Goal: Obtain resource: Obtain resource

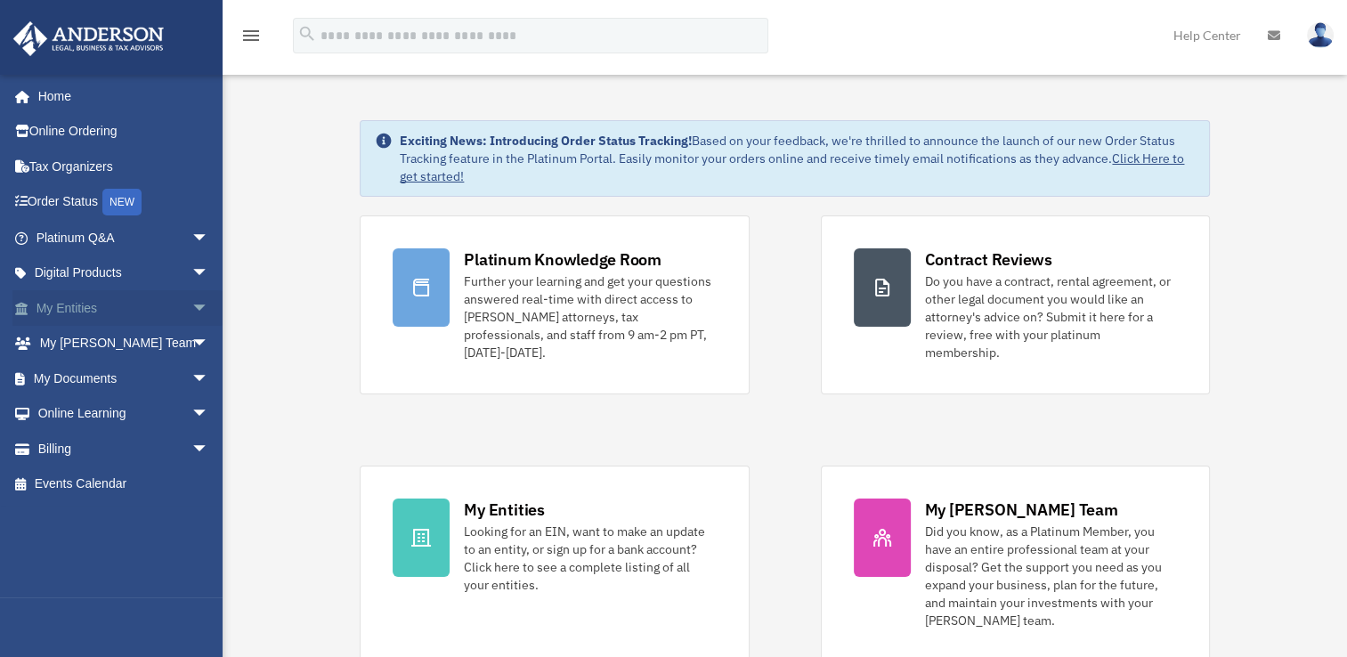
click at [85, 311] on link "My Entities arrow_drop_down" at bounding box center [124, 308] width 224 height 36
click at [191, 311] on span "arrow_drop_down" at bounding box center [209, 308] width 36 height 37
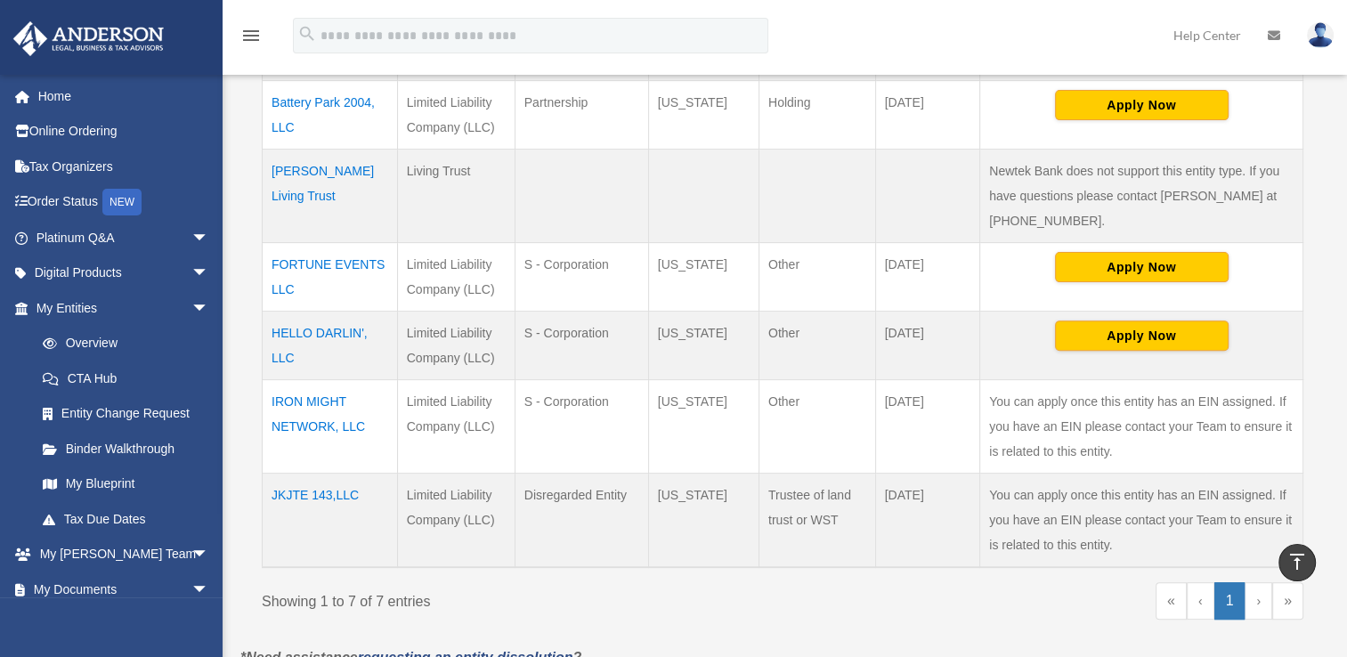
scroll to position [549, 0]
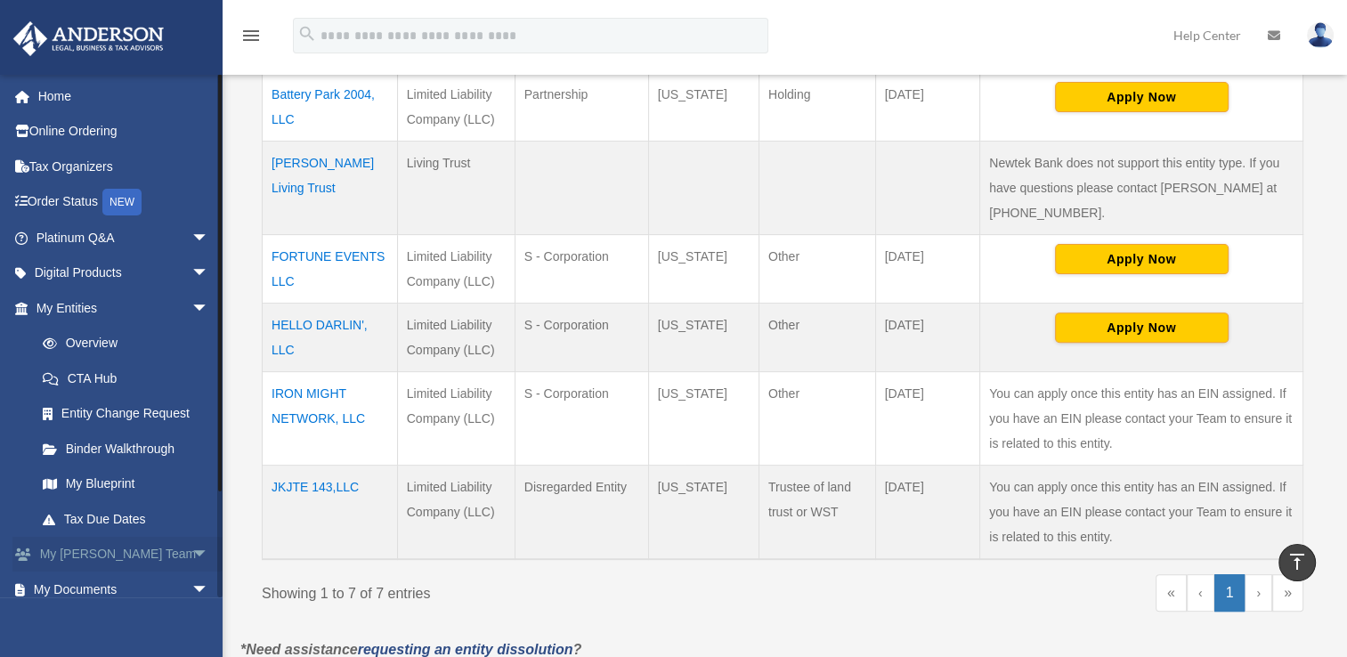
click at [191, 556] on span "arrow_drop_down" at bounding box center [209, 555] width 36 height 37
click at [110, 174] on link "Tax Organizers" at bounding box center [124, 167] width 224 height 36
click at [82, 172] on link "Tax Organizers" at bounding box center [124, 167] width 224 height 36
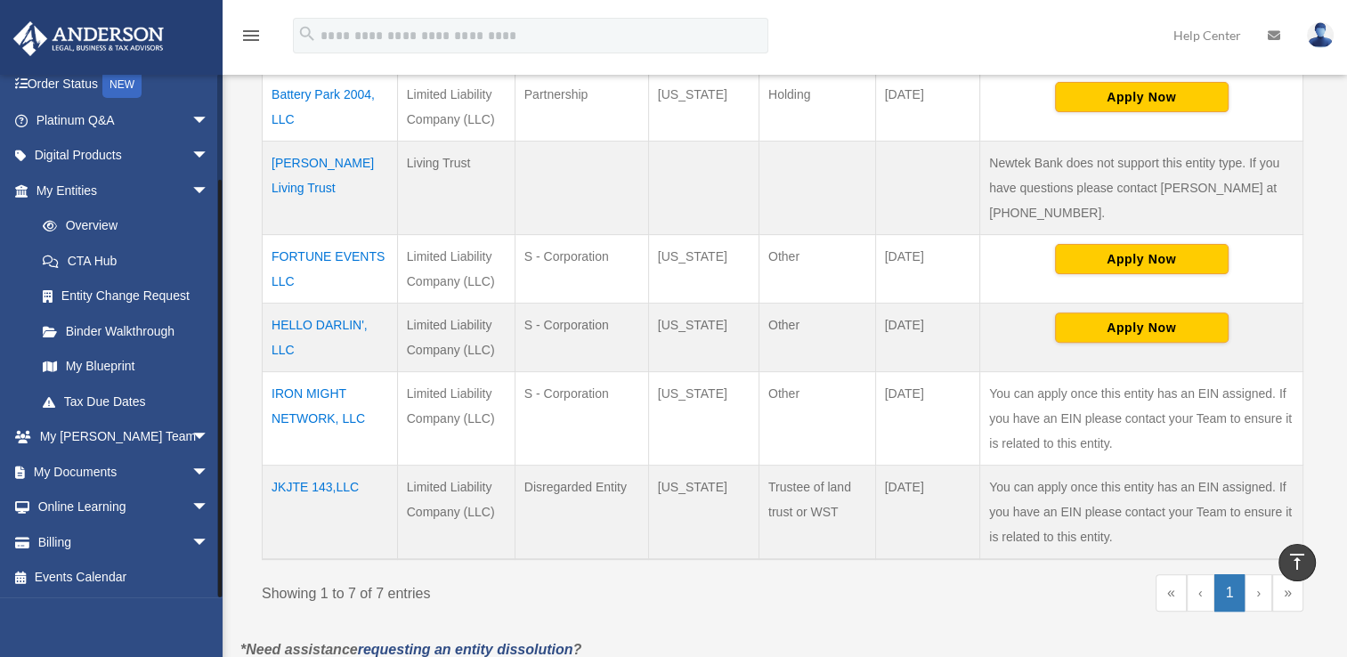
scroll to position [118, 0]
drag, startPoint x: 217, startPoint y: 128, endPoint x: 234, endPoint y: 251, distance: 124.1
click at [234, 251] on div "Overview fortuneeventsllc@outlook.com Sign Out we3familyfirst@hotmail.com Home …" at bounding box center [673, 107] width 1347 height 1203
click at [67, 468] on link "My Documents arrow_drop_down" at bounding box center [124, 471] width 224 height 36
click at [191, 470] on span "arrow_drop_down" at bounding box center [209, 471] width 36 height 37
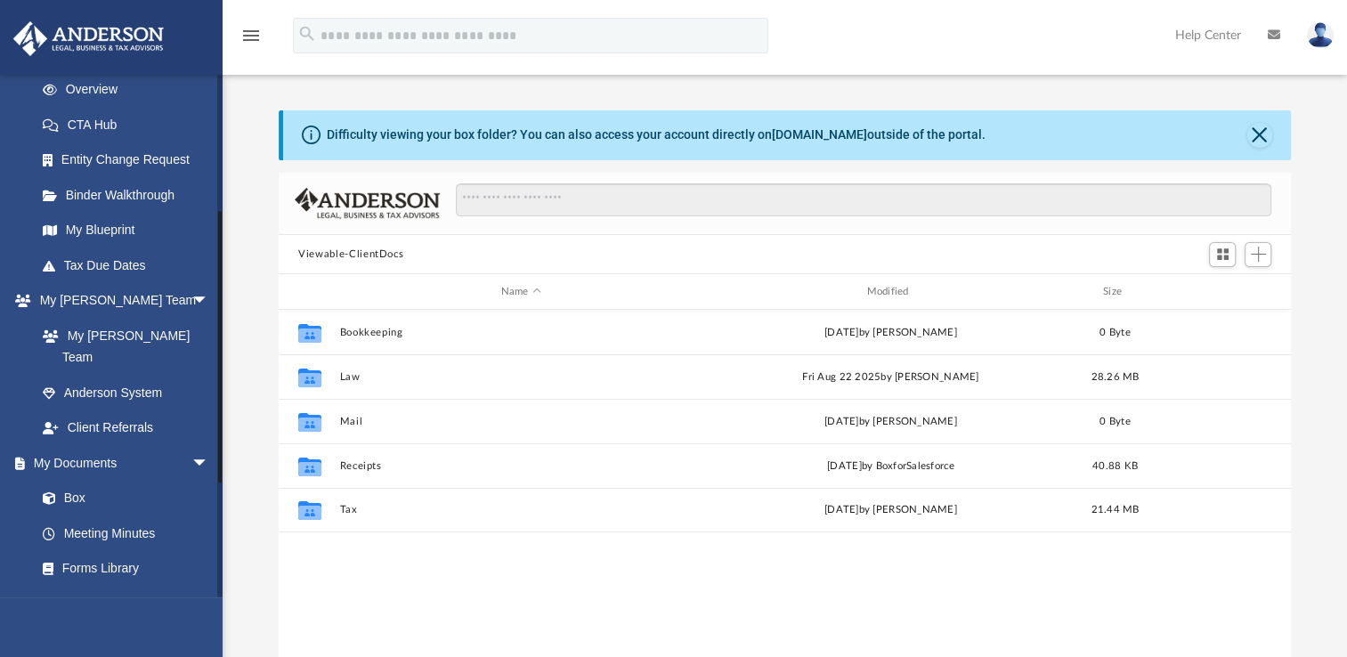
scroll to position [256, 0]
drag, startPoint x: 220, startPoint y: 304, endPoint x: 226, endPoint y: 441, distance: 137.3
click at [226, 441] on div "App fortuneeventsllc@outlook.com Sign Out we3familyfirst@hotmail.com Home Onlin…" at bounding box center [673, 366] width 1347 height 625
click at [80, 478] on link "Box" at bounding box center [130, 496] width 211 height 36
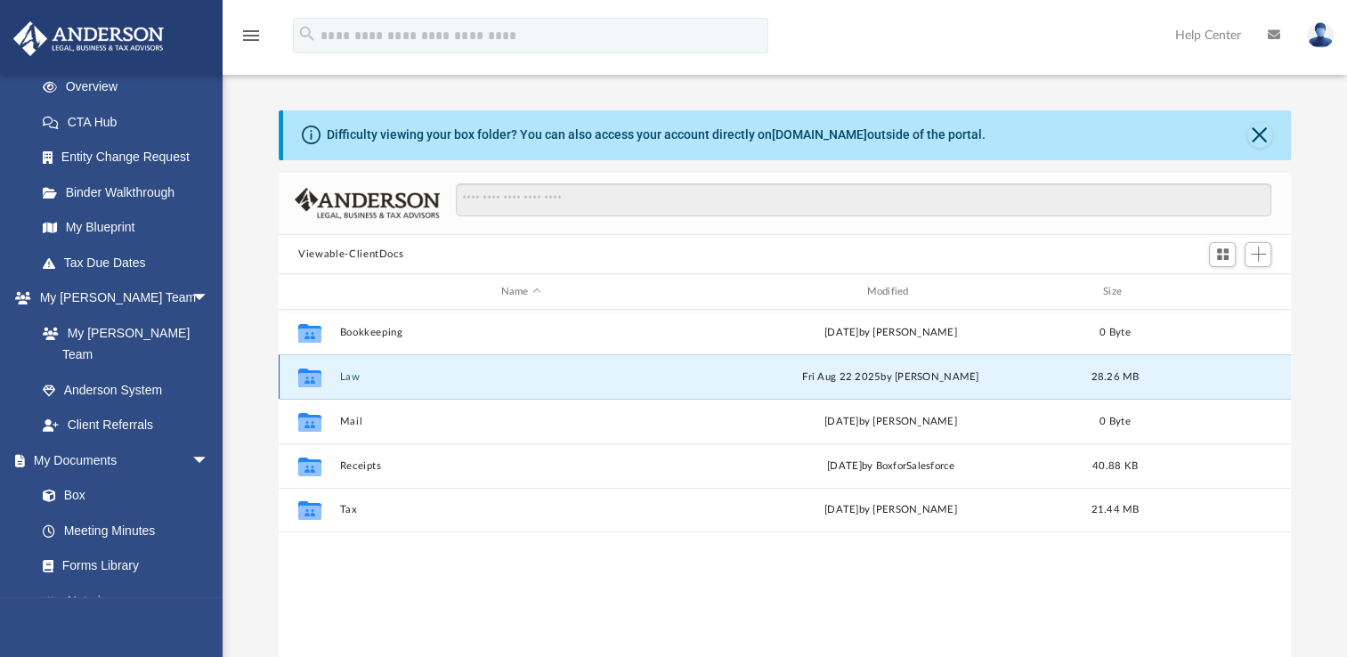
click at [354, 376] on button "Law" at bounding box center [521, 377] width 362 height 12
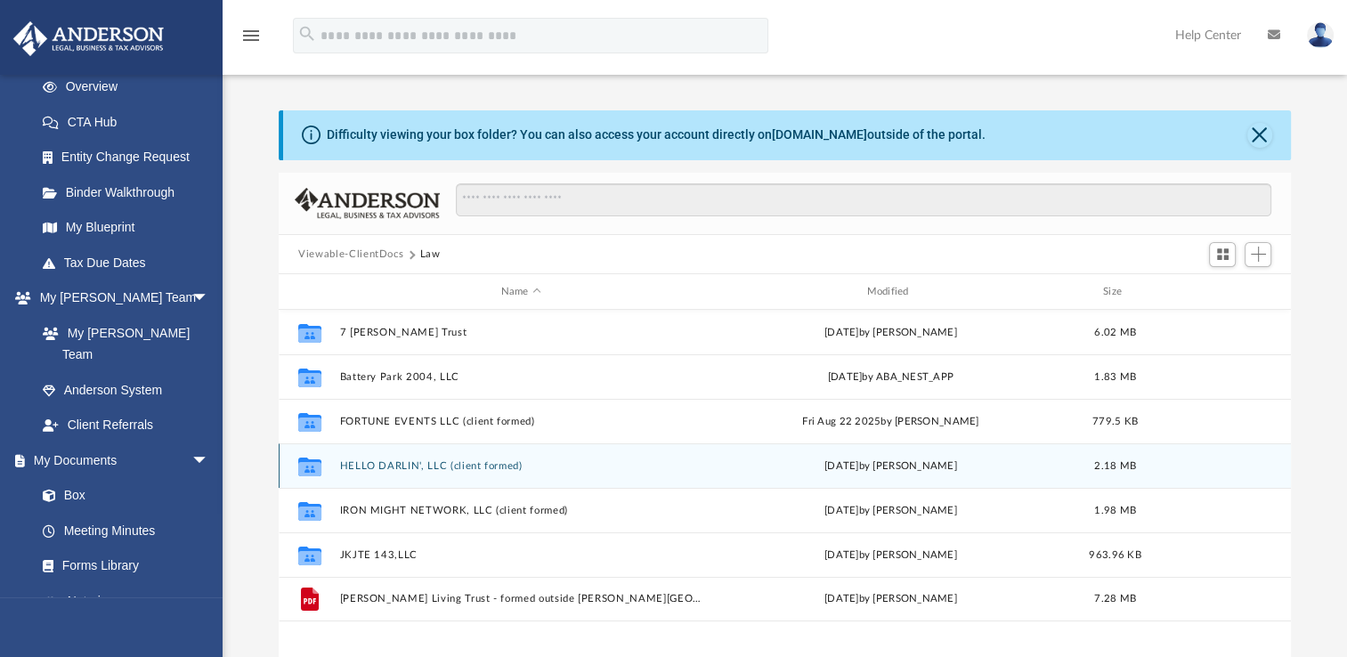
click at [362, 465] on button "HELLO DARLIN', LLC (client formed)" at bounding box center [521, 466] width 362 height 12
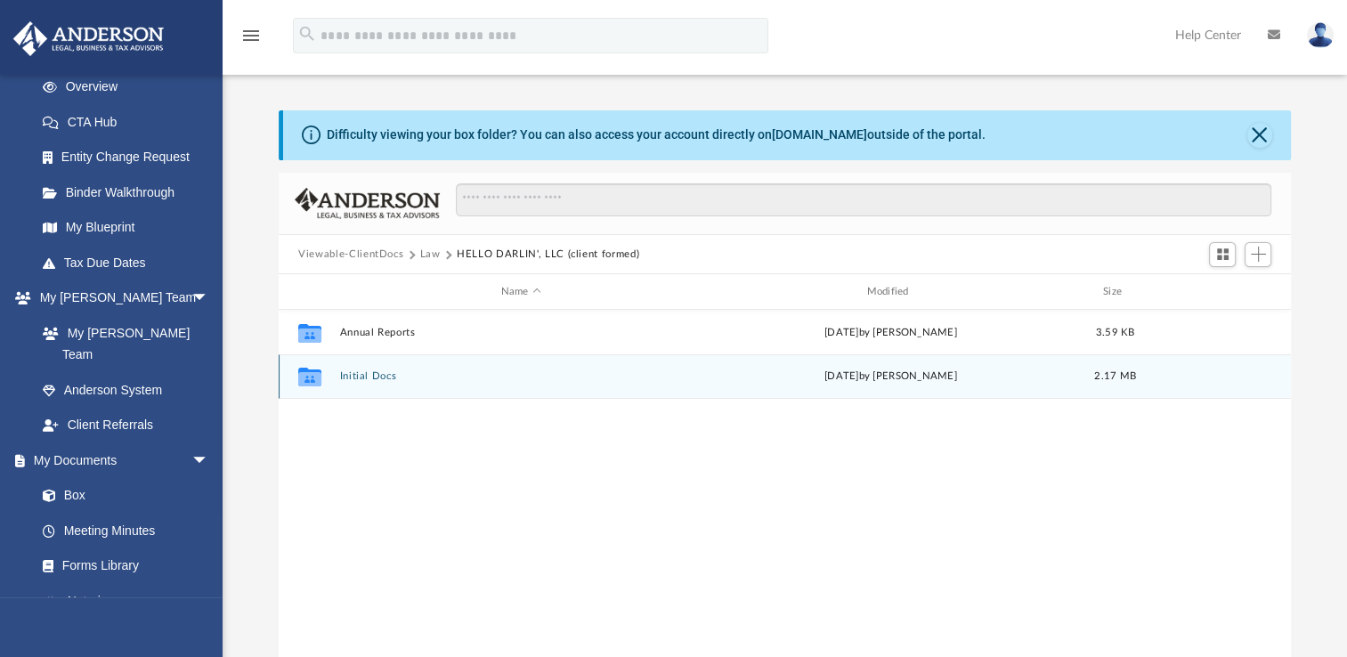
click at [370, 378] on button "Initial Docs" at bounding box center [521, 376] width 362 height 12
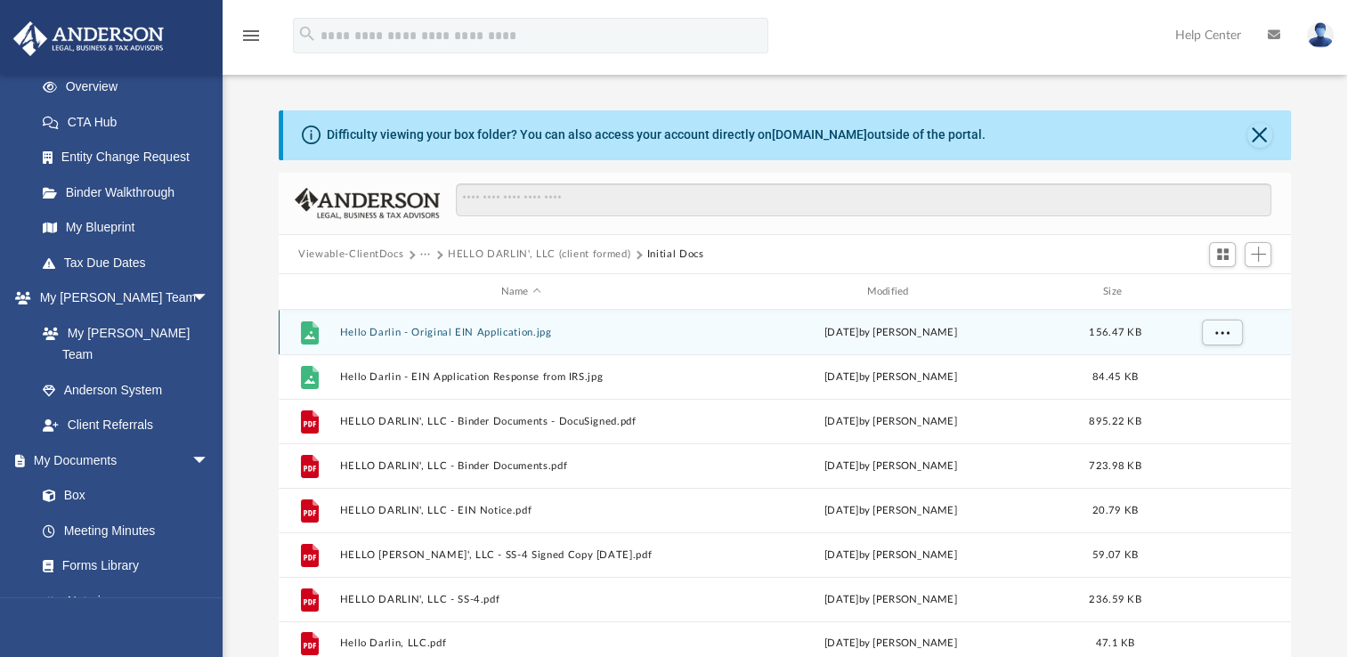
click at [443, 331] on button "Hello Darlin - Original EIN Application.jpg" at bounding box center [521, 333] width 362 height 12
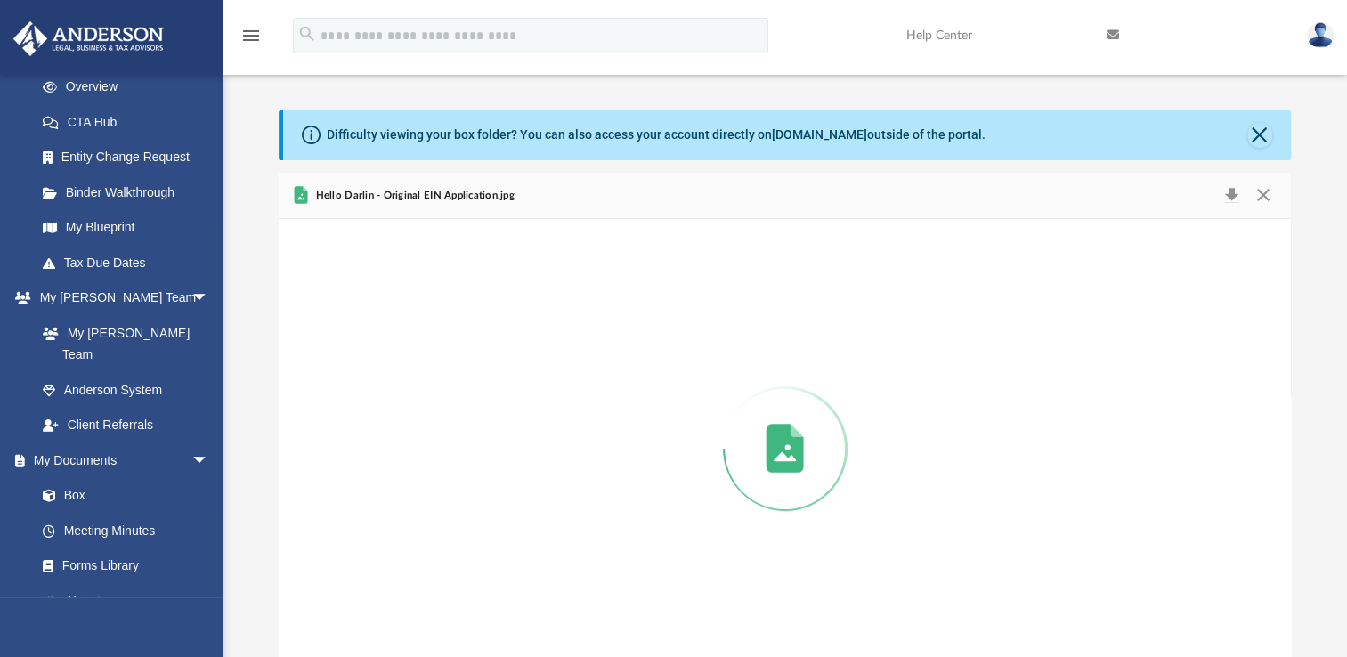
scroll to position [21, 0]
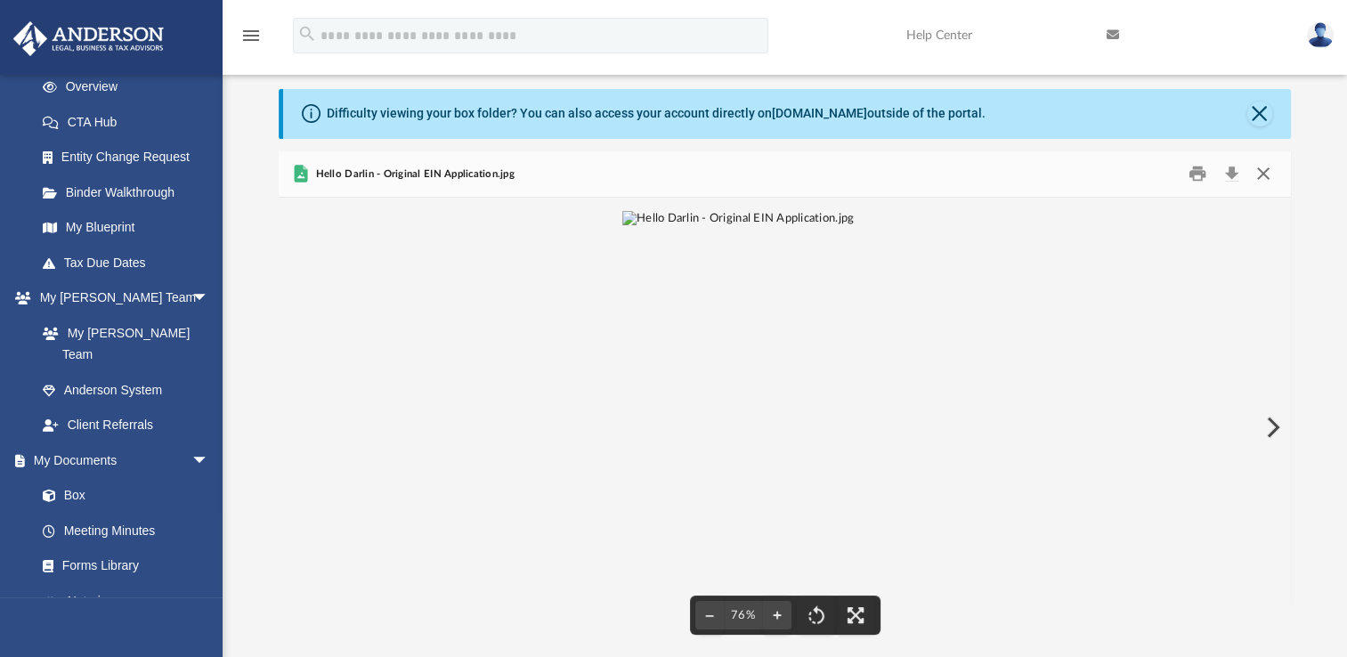
click at [1259, 175] on button "Close" at bounding box center [1263, 174] width 32 height 28
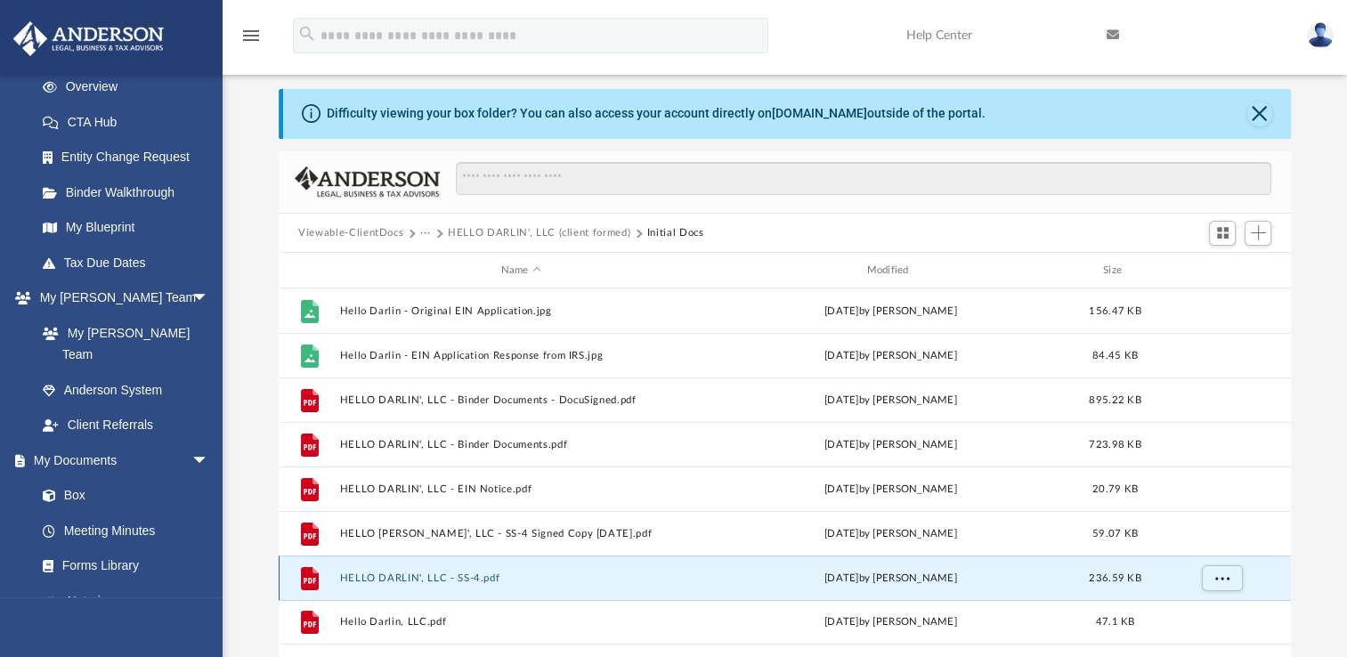
click at [372, 582] on button "HELLO DARLIN', LLC - SS-4.pdf" at bounding box center [521, 579] width 362 height 12
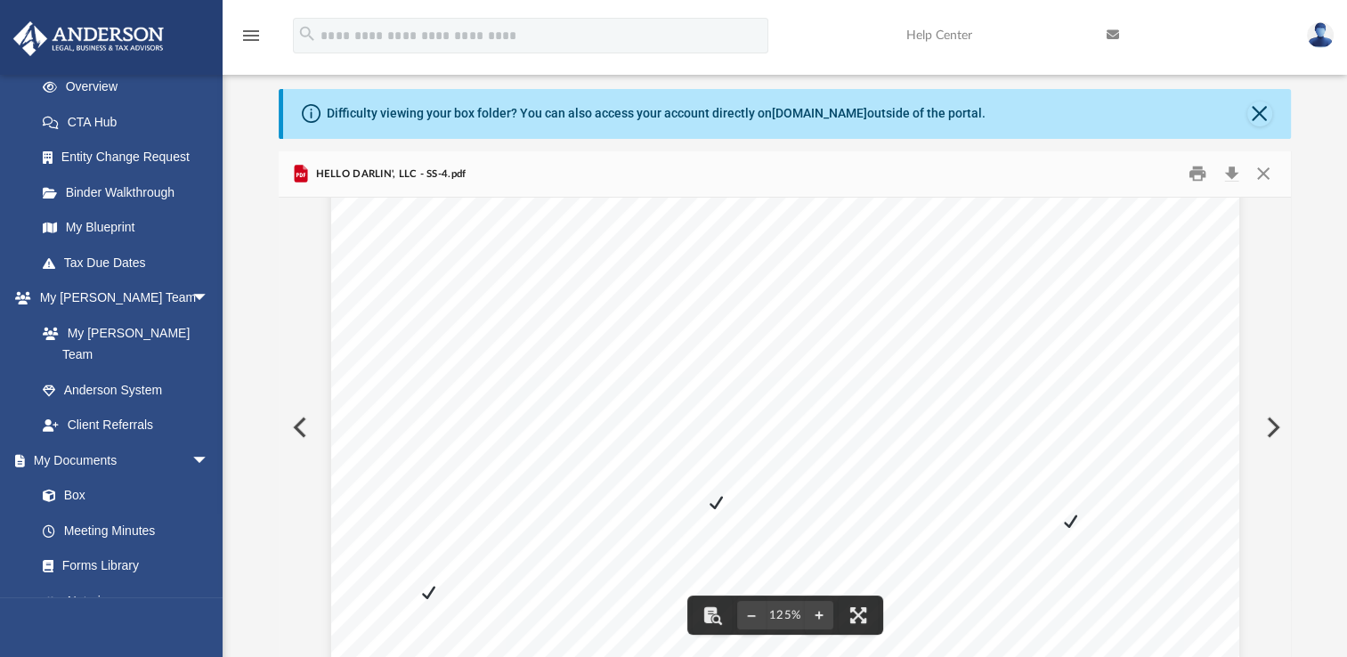
scroll to position [154, 0]
click at [1265, 177] on button "Close" at bounding box center [1263, 174] width 32 height 28
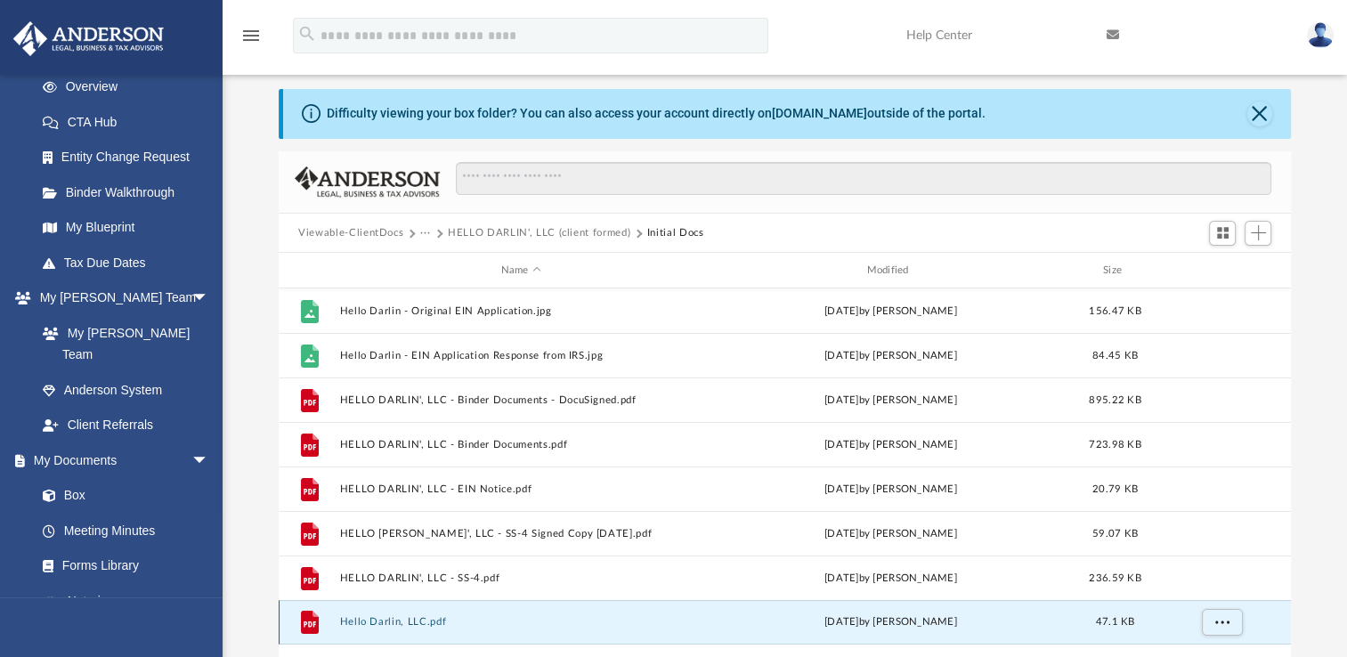
click at [364, 619] on button "Hello Darlin, LLC.pdf" at bounding box center [521, 622] width 362 height 12
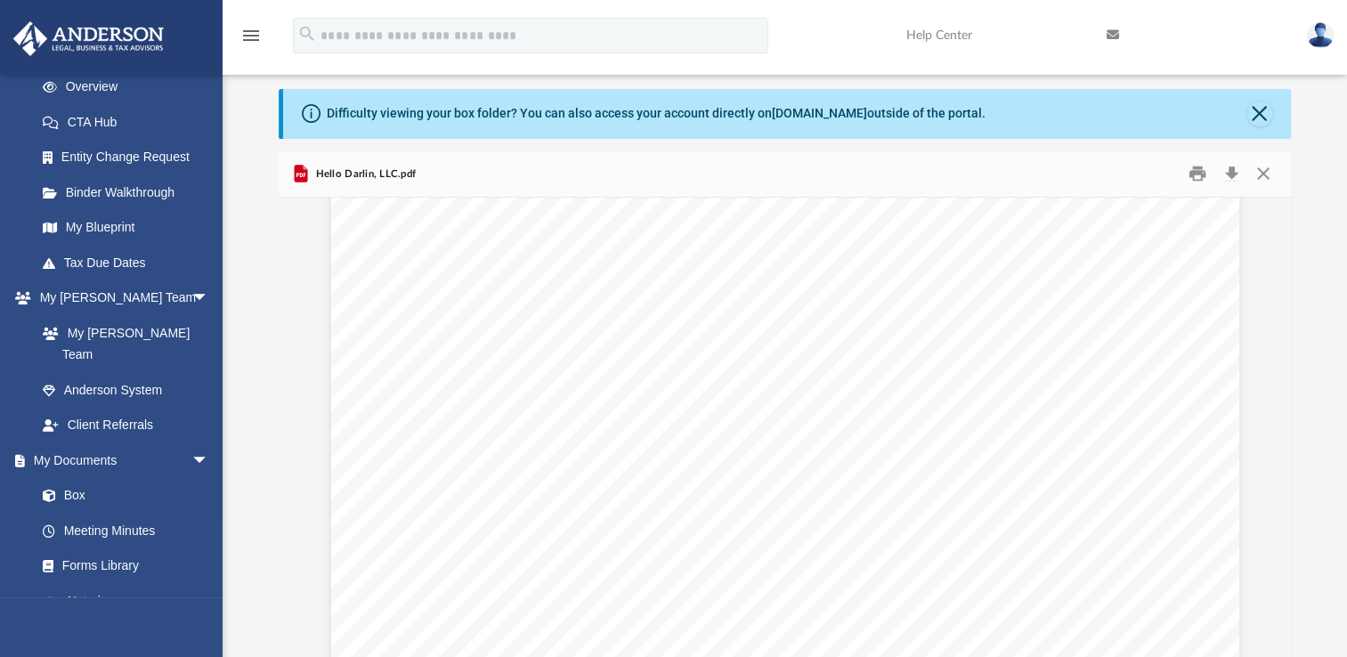
scroll to position [0, 0]
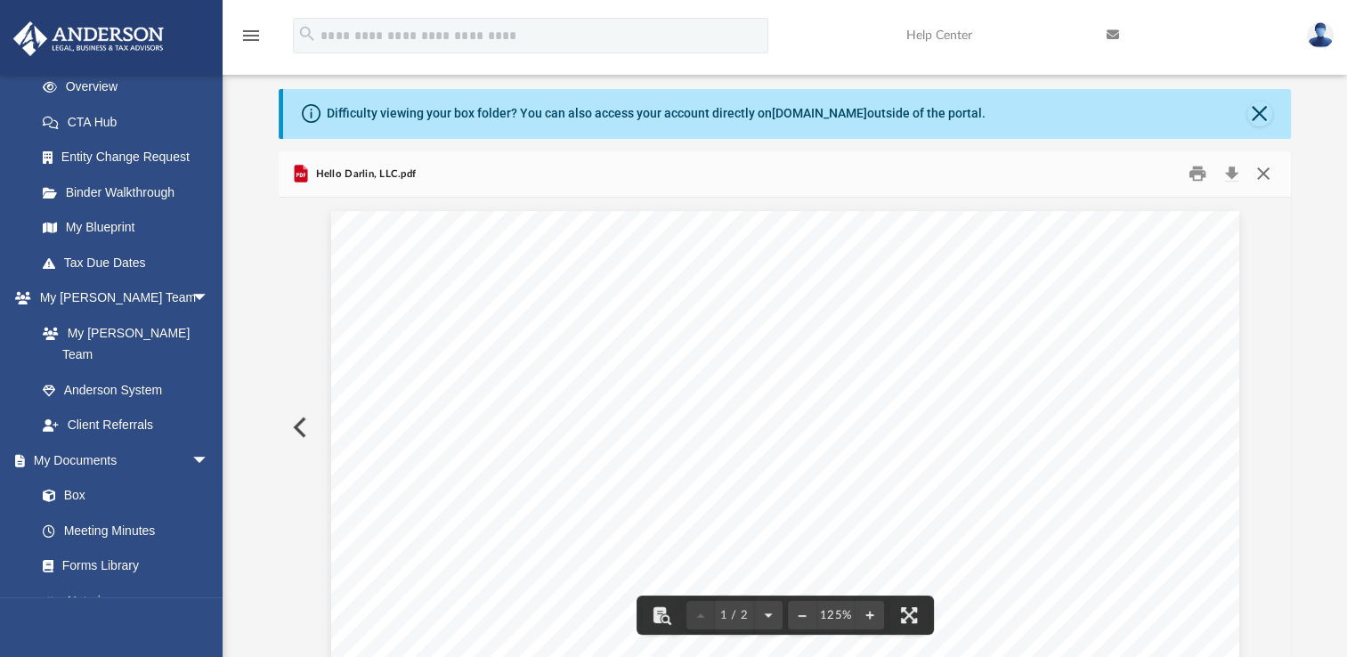
click at [1264, 167] on button "Close" at bounding box center [1263, 174] width 32 height 28
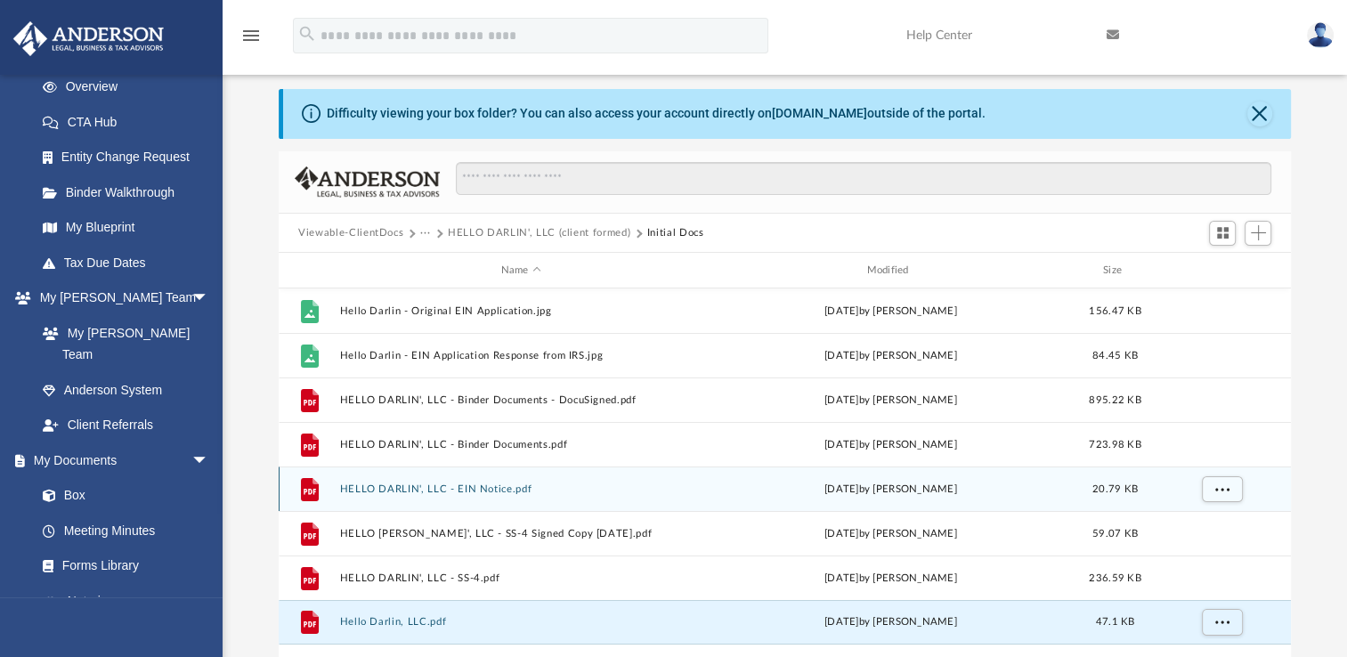
click at [435, 491] on button "HELLO DARLIN', LLC - EIN Notice.pdf" at bounding box center [521, 490] width 362 height 12
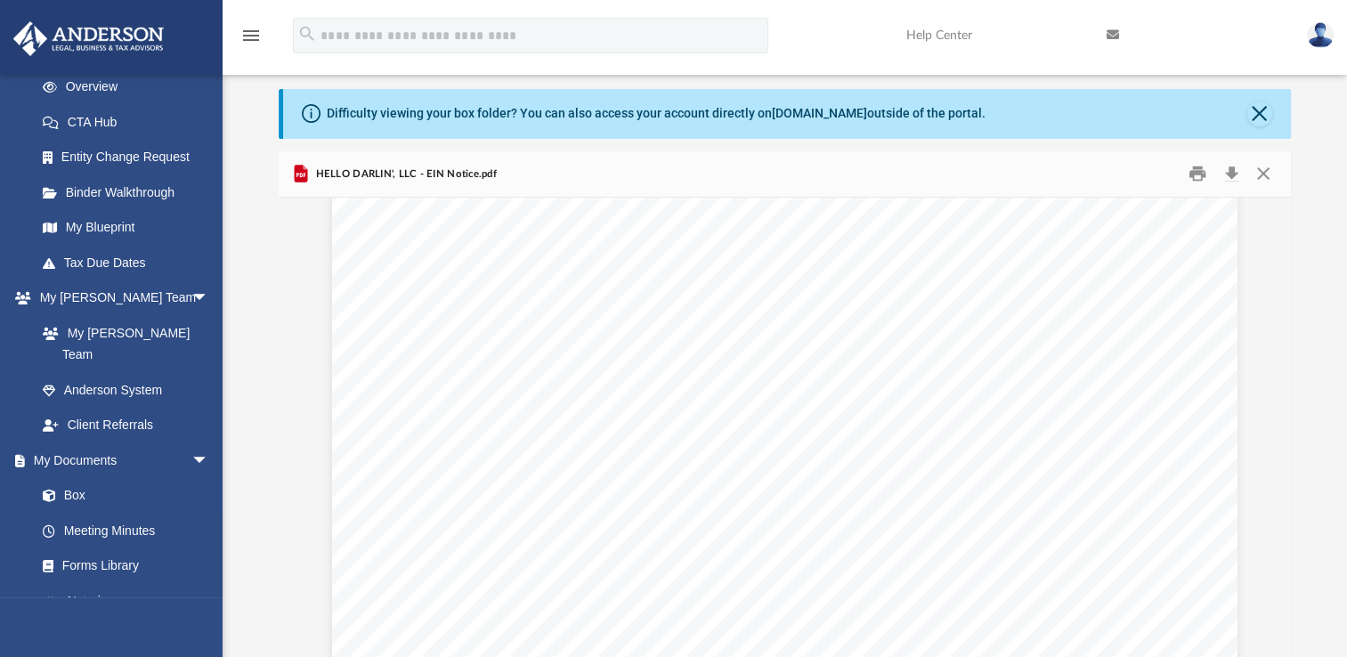
scroll to position [781, 0]
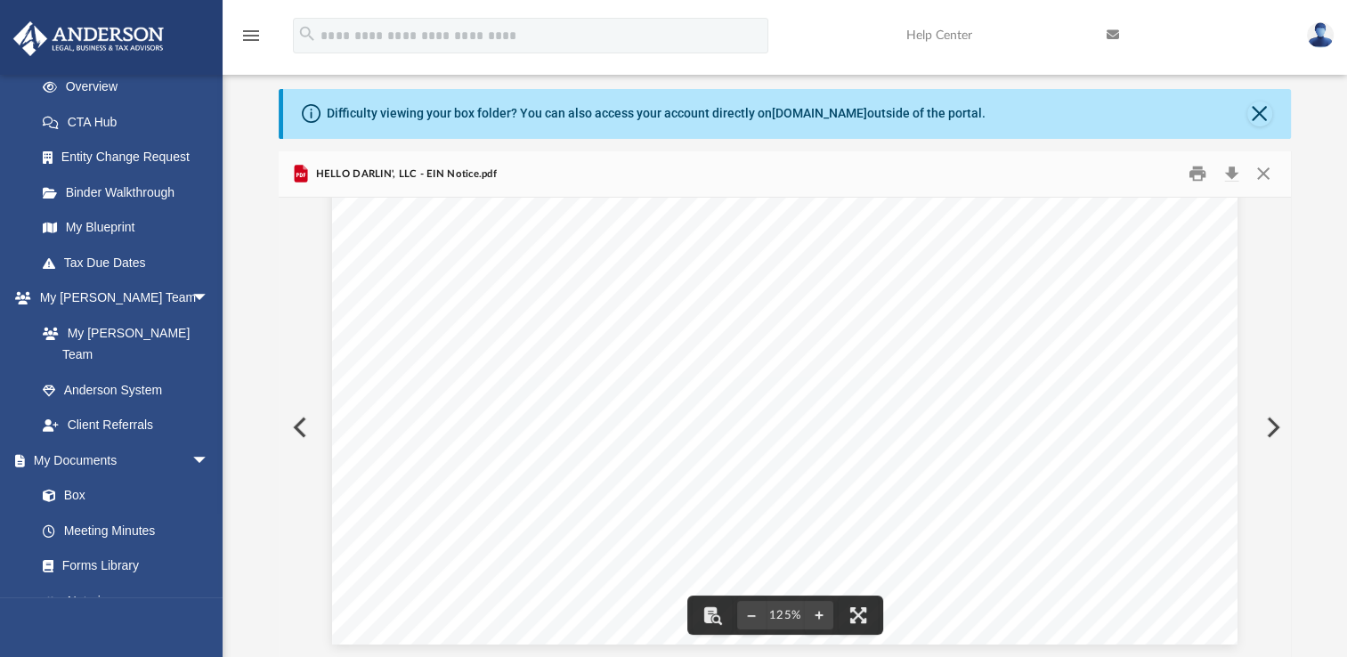
click at [1275, 429] on button "Preview" at bounding box center [1271, 428] width 39 height 50
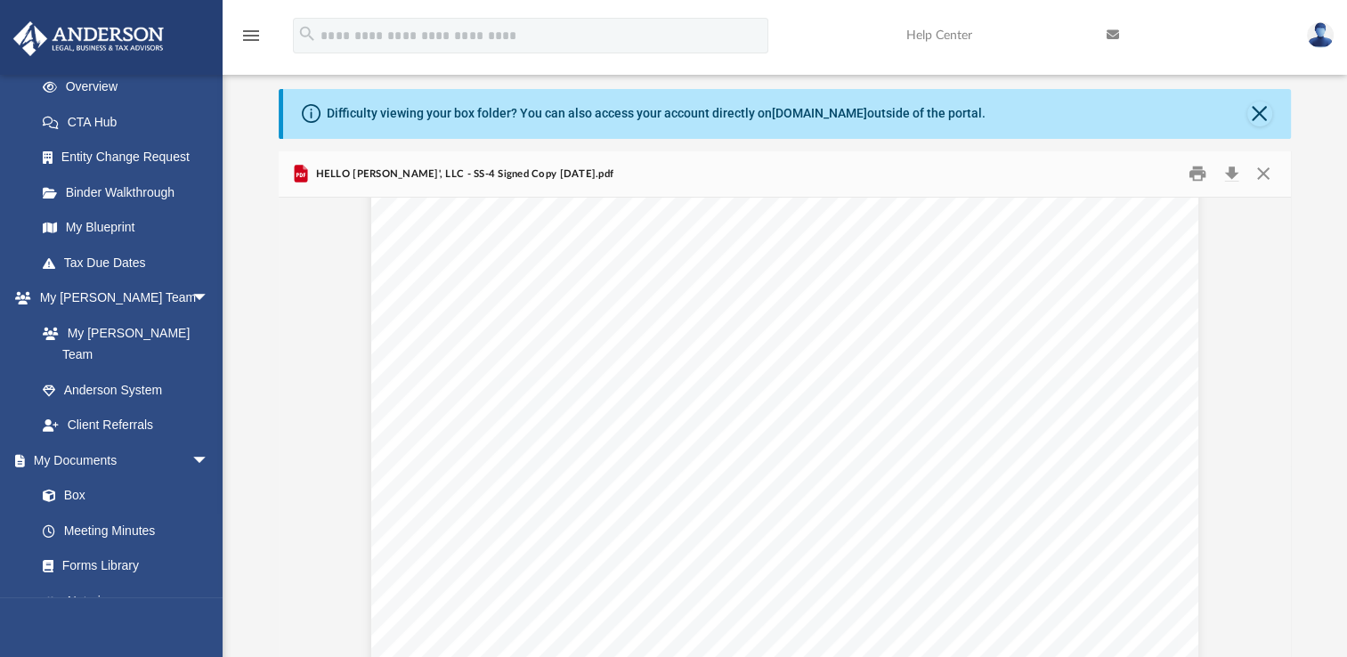
scroll to position [0, 0]
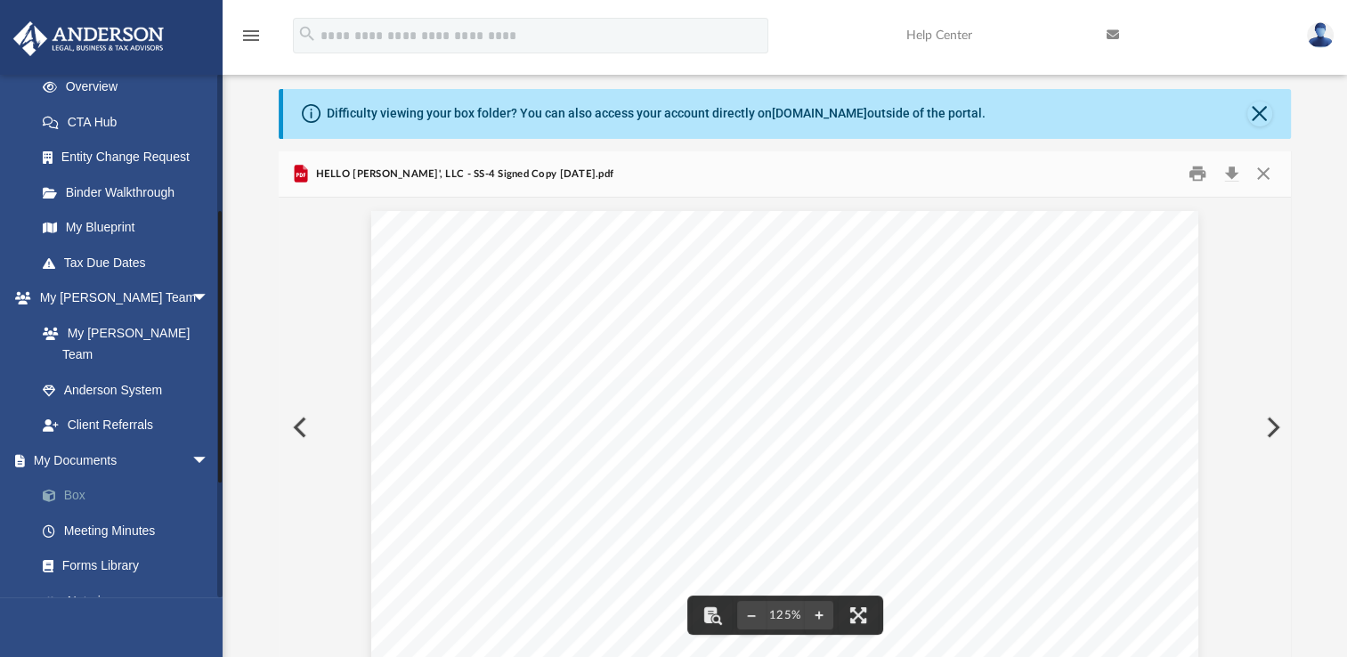
click at [77, 478] on link "Box" at bounding box center [130, 496] width 211 height 36
